Goal: Complete application form

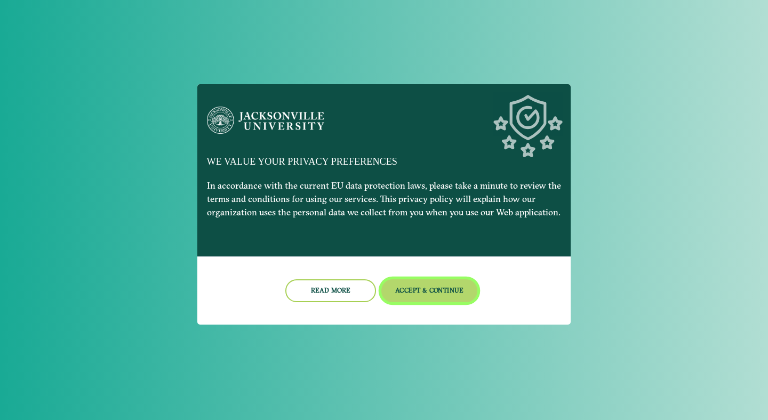
click at [411, 290] on button "Accept & Continue" at bounding box center [429, 290] width 96 height 23
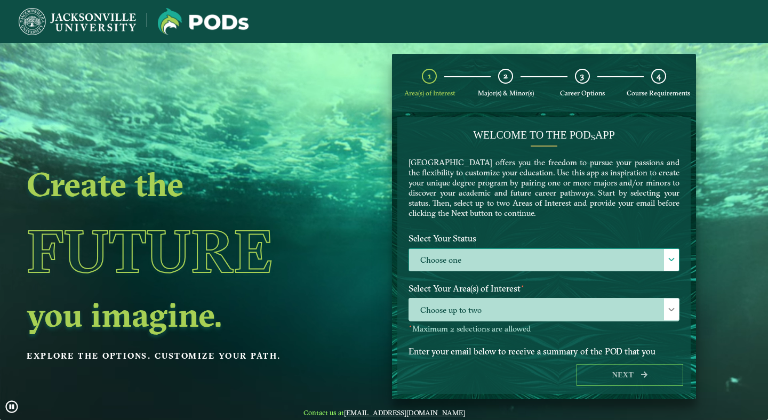
click at [442, 263] on label "Choose one" at bounding box center [544, 260] width 270 height 23
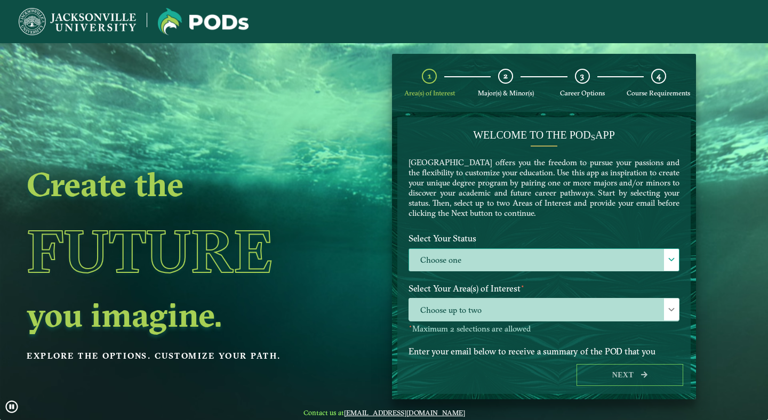
scroll to position [6, 50]
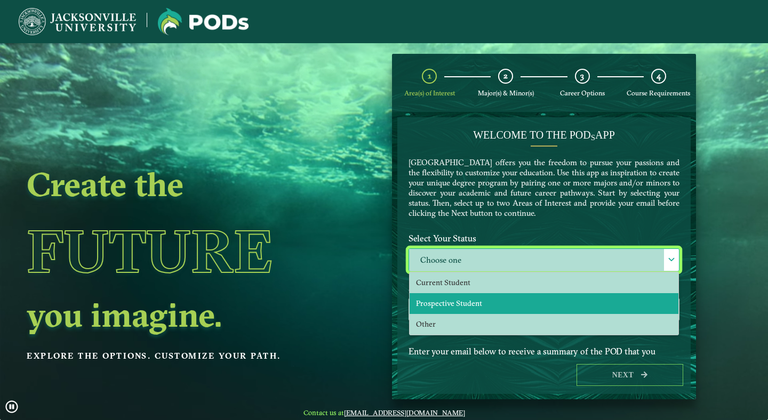
click at [441, 301] on span "Prospective Student" at bounding box center [449, 304] width 66 height 10
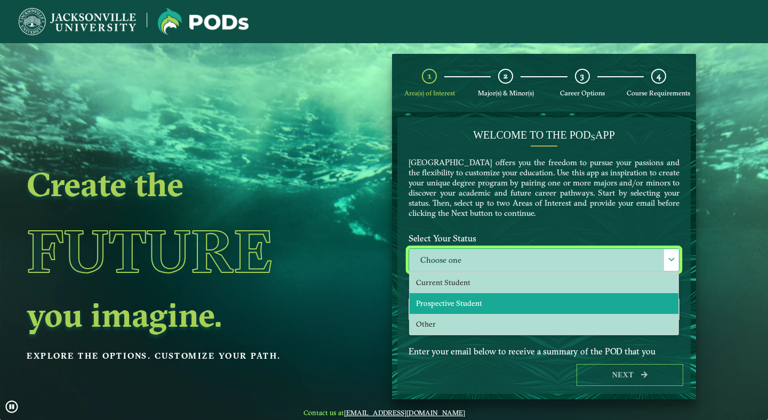
select select "[object Object]"
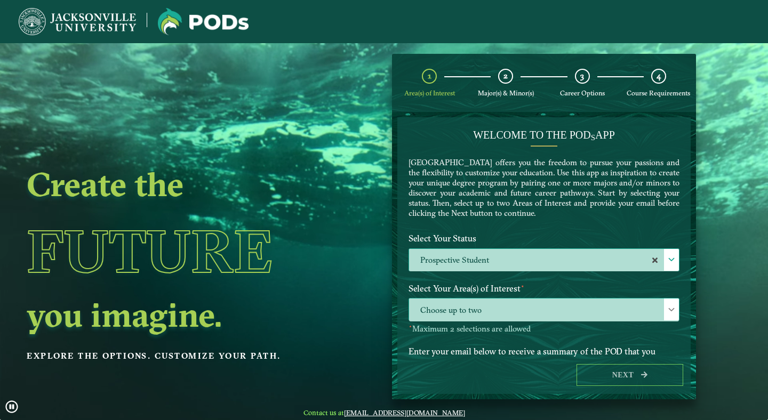
click at [441, 312] on span "Choose up to two" at bounding box center [544, 310] width 270 height 23
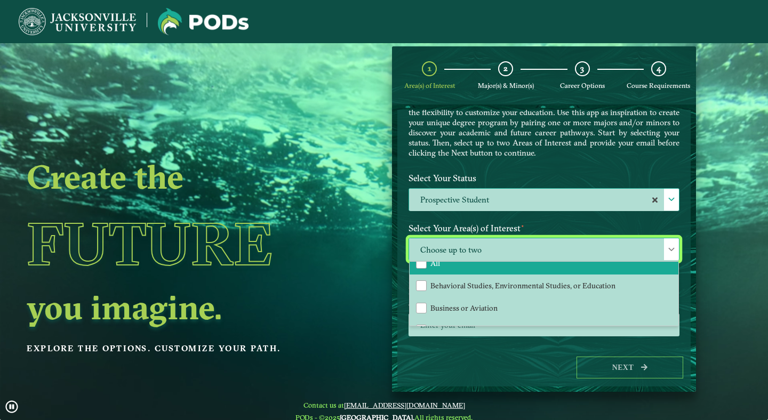
scroll to position [11, 0]
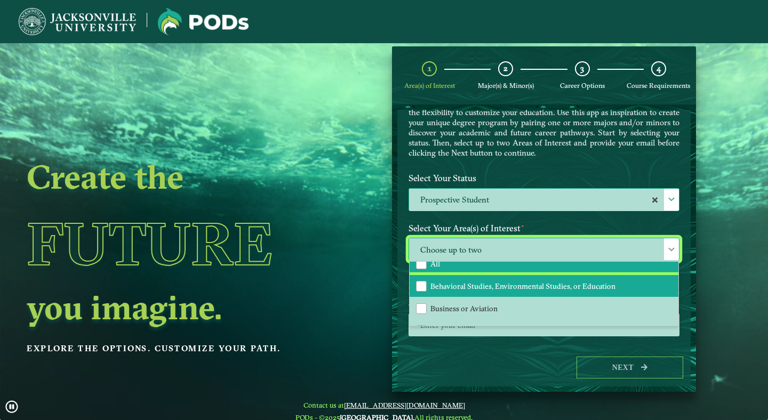
click at [480, 291] on span "Behavioral Studies, Environmental Studies, or Education" at bounding box center [522, 286] width 185 height 10
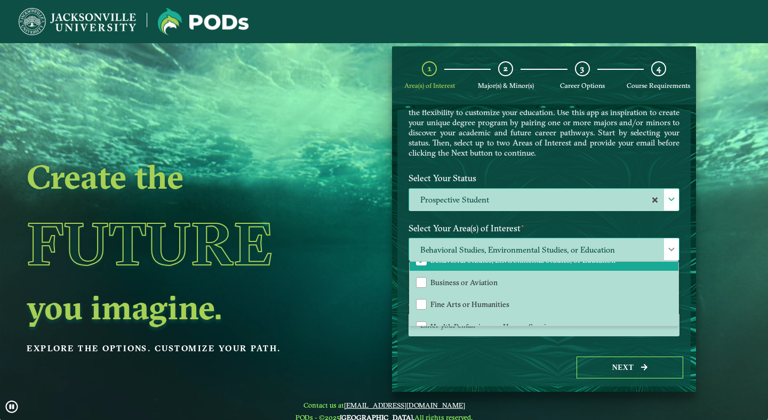
scroll to position [48, 0]
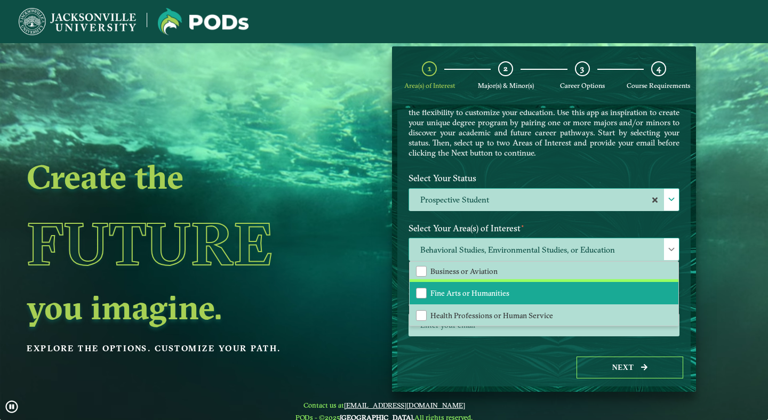
click at [482, 297] on span "Fine Arts or Humanities" at bounding box center [469, 293] width 79 height 10
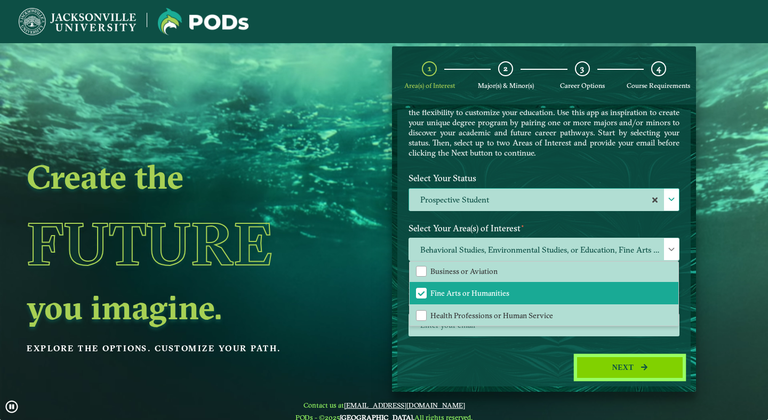
click at [619, 375] on button "Next" at bounding box center [629, 368] width 107 height 22
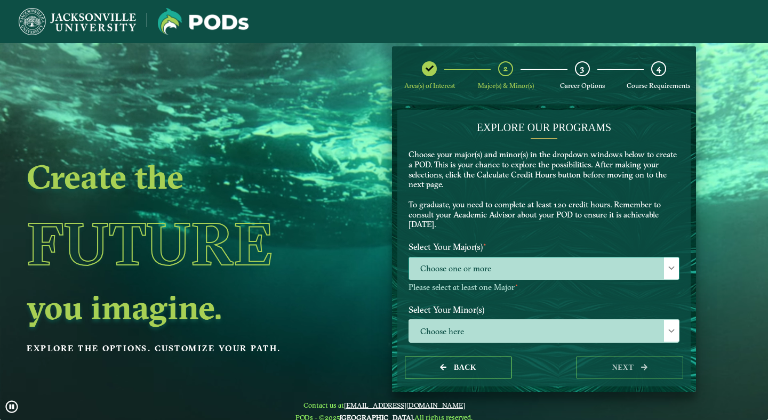
click at [467, 263] on span "Choose one or more" at bounding box center [544, 268] width 270 height 23
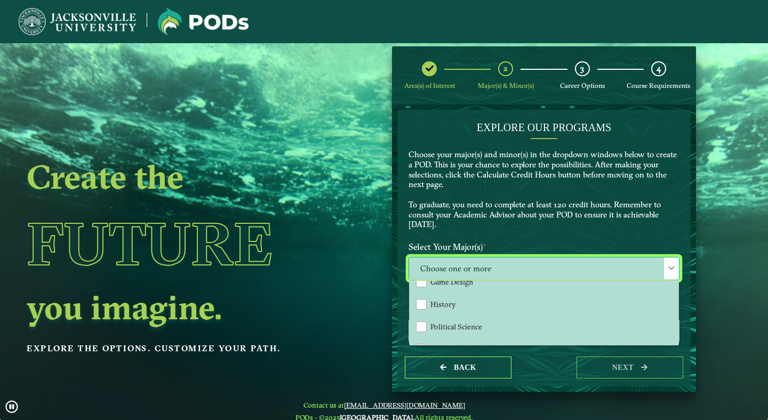
scroll to position [257, 0]
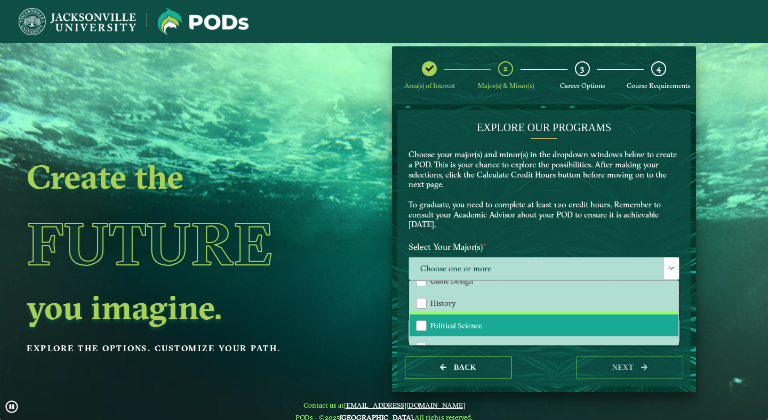
click at [458, 325] on span "Political Science" at bounding box center [456, 326] width 52 height 10
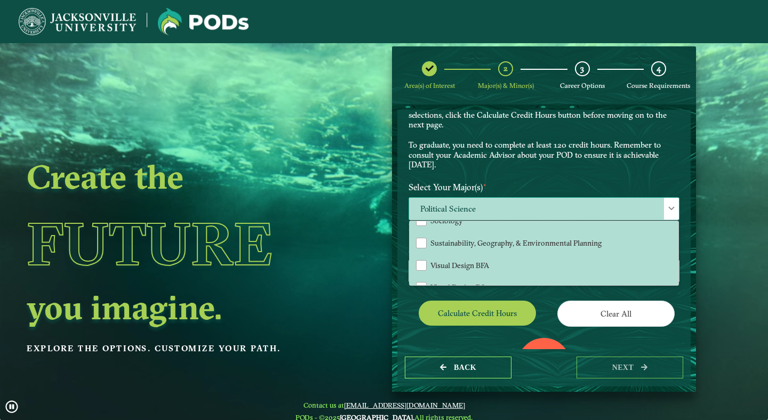
scroll to position [345, 0]
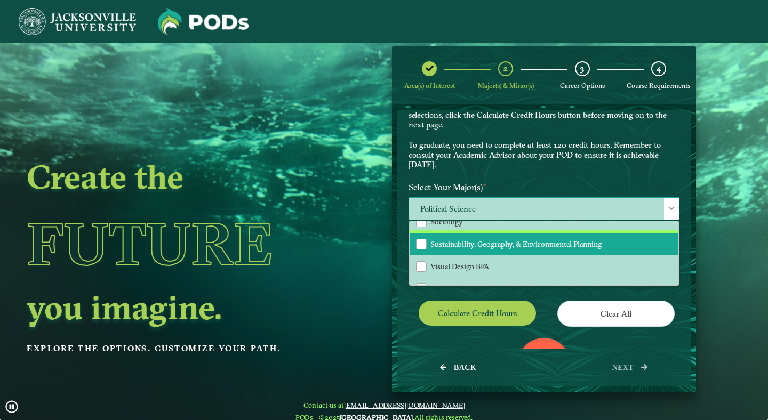
click at [467, 249] on li "Sustainability, Geography, & Environmental Planning" at bounding box center [543, 244] width 269 height 22
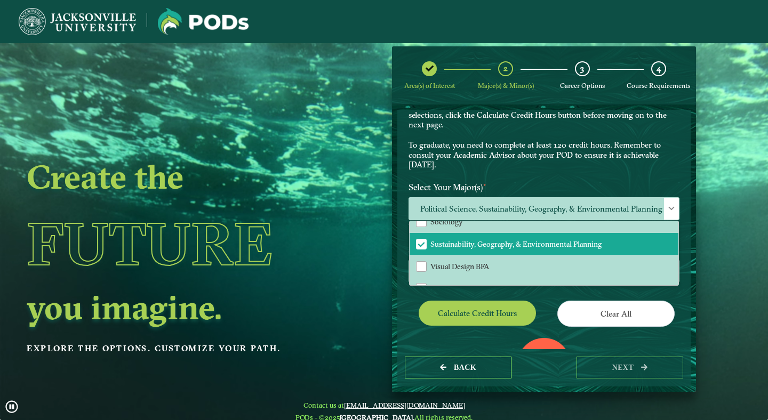
click at [630, 171] on div "EXPLORE OUR PROGRAMS Choose your major(s) and minor(s) in the dropdown windows …" at bounding box center [543, 119] width 287 height 116
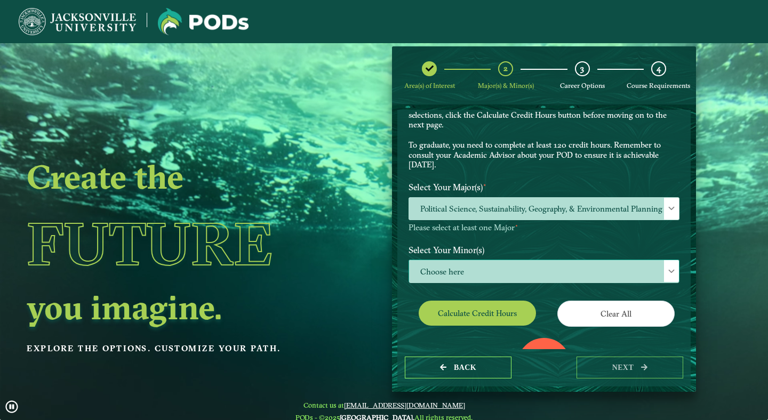
click at [485, 268] on span "Choose here" at bounding box center [544, 271] width 270 height 23
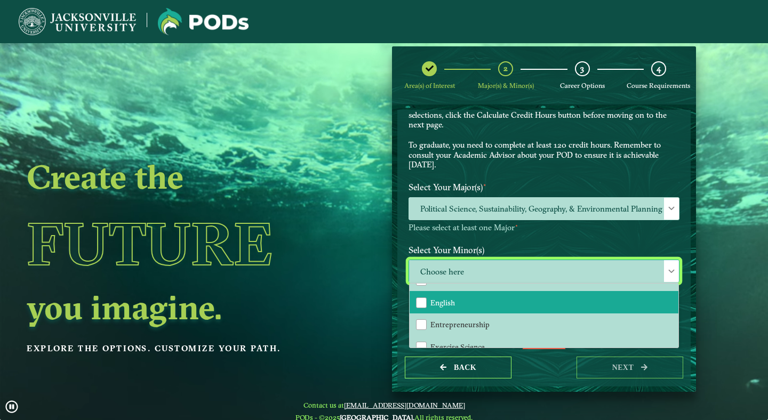
scroll to position [444, 0]
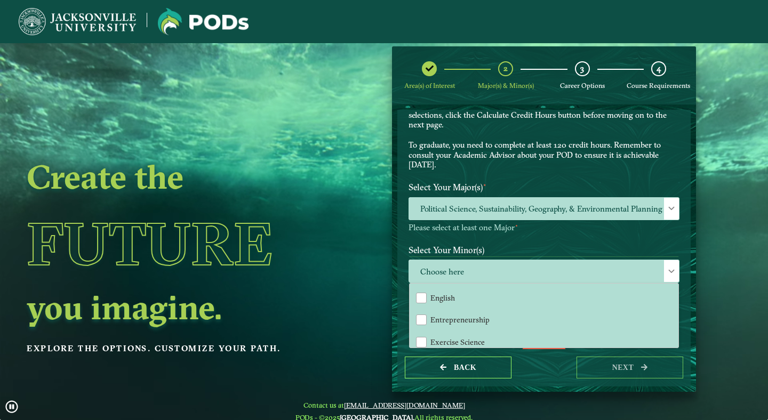
click at [482, 253] on label "Select Your Minor(s)" at bounding box center [543, 250] width 287 height 20
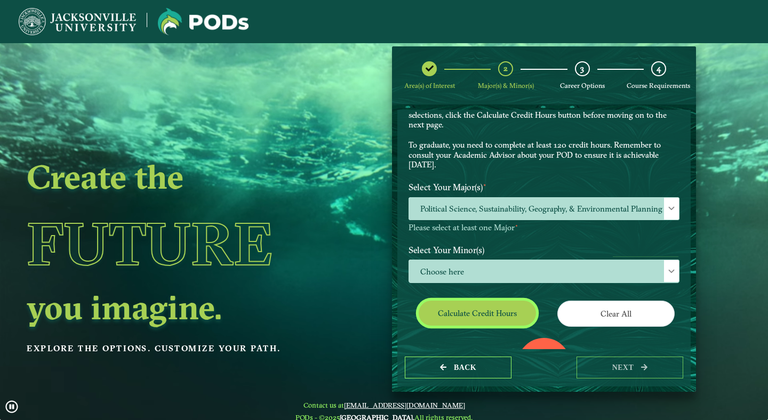
click at [477, 313] on button "Calculate credit hours" at bounding box center [476, 313] width 117 height 25
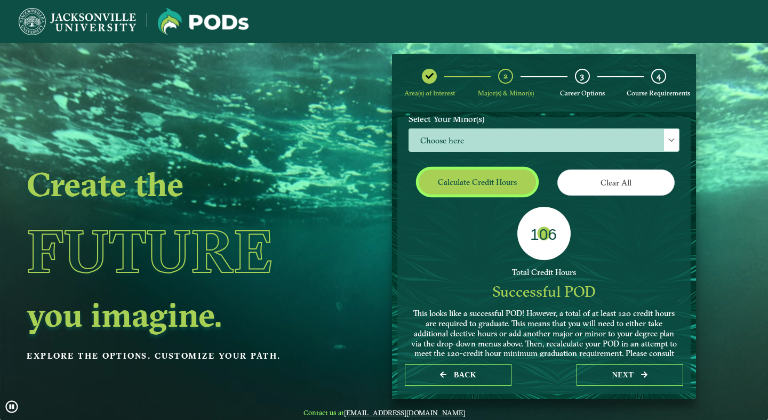
scroll to position [169, 0]
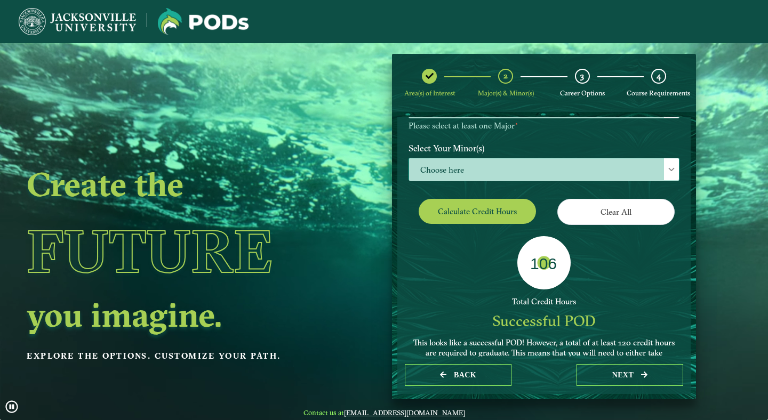
click at [630, 175] on span "Choose here" at bounding box center [544, 169] width 270 height 23
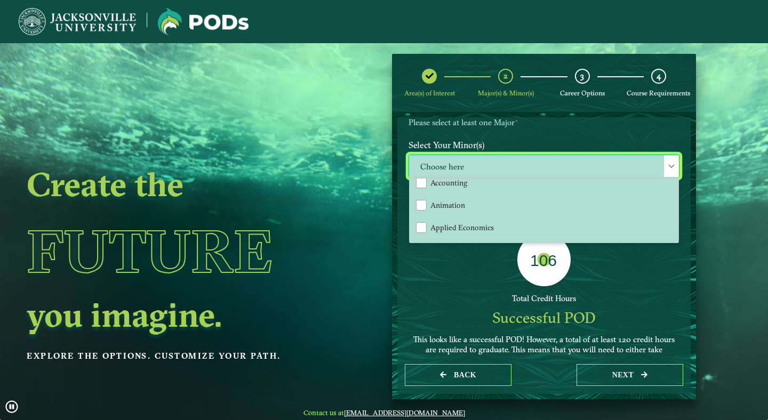
scroll to position [0, 0]
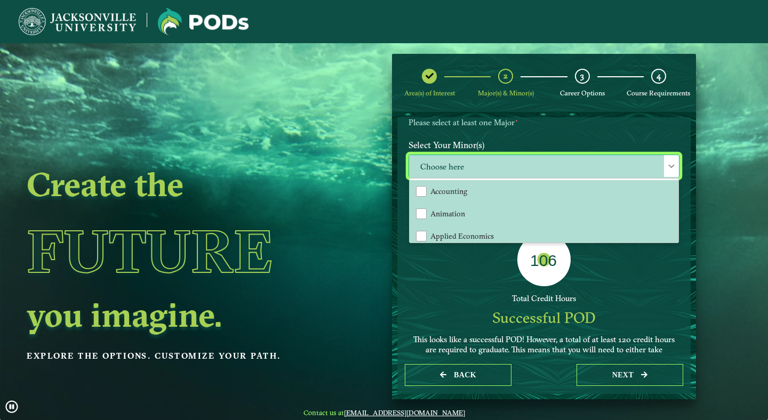
click at [671, 162] on div at bounding box center [671, 166] width 15 height 22
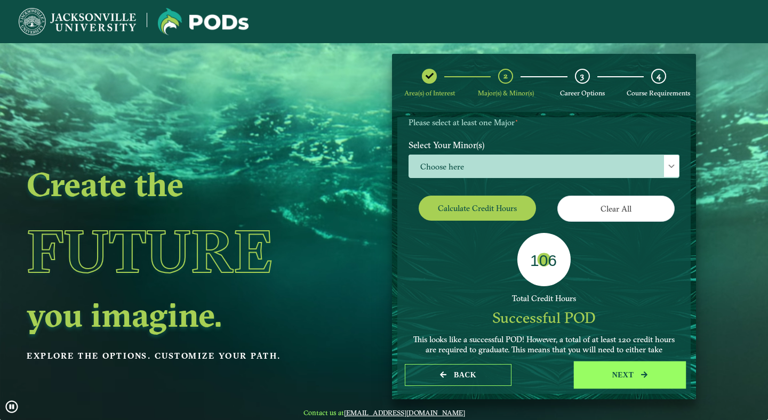
click at [638, 372] on button "next" at bounding box center [629, 375] width 107 height 22
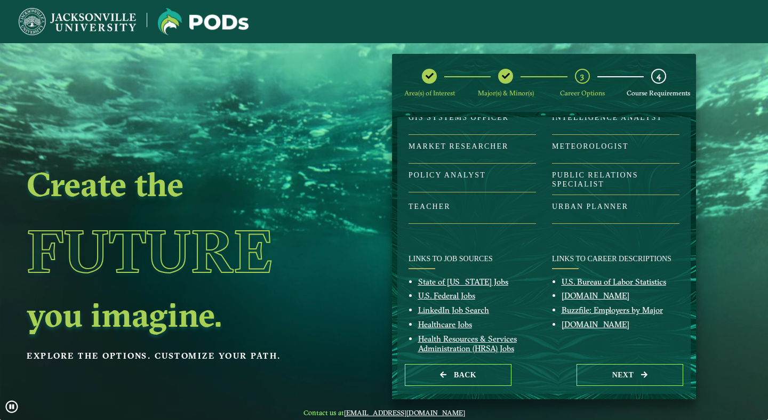
scroll to position [137, 0]
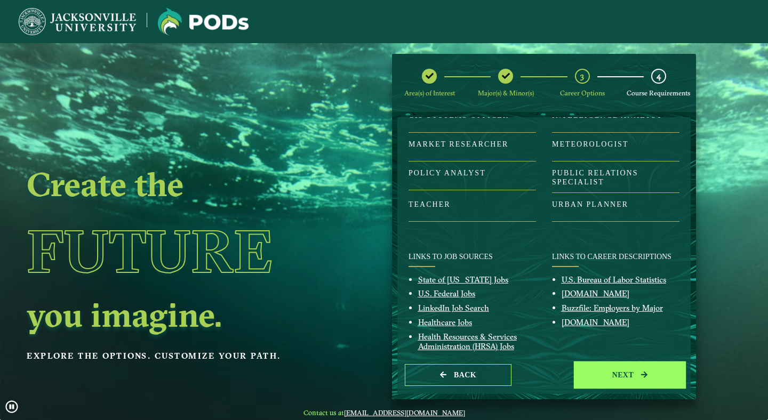
click at [618, 372] on button "next" at bounding box center [629, 375] width 107 height 22
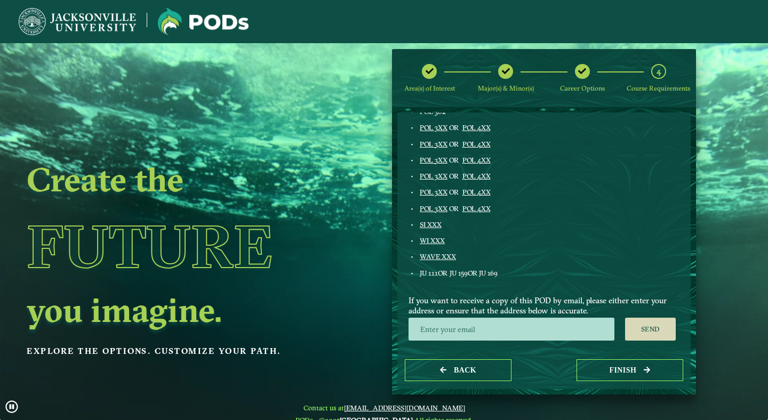
scroll to position [5, 0]
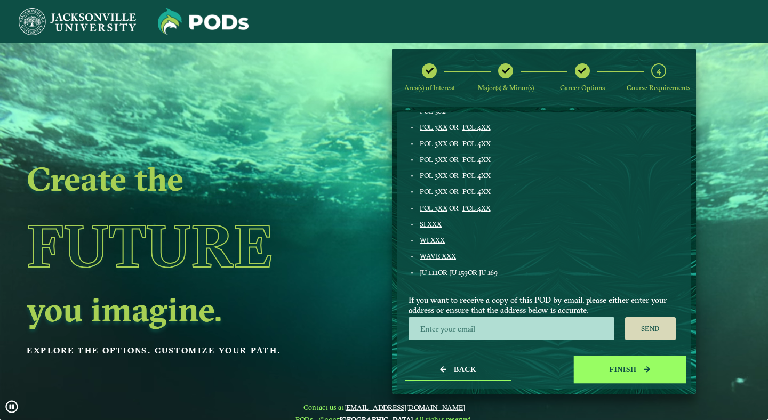
click at [618, 378] on button "Finish" at bounding box center [629, 370] width 107 height 22
